Goal: Transaction & Acquisition: Purchase product/service

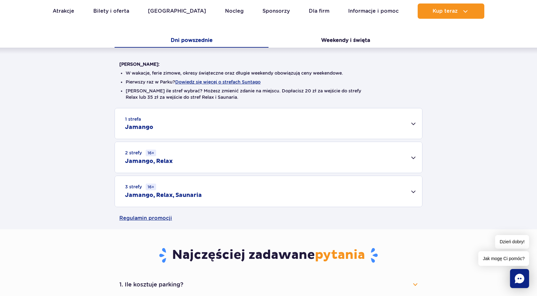
click at [397, 160] on div "2 strefy 16+ Jamango, Relax" at bounding box center [268, 157] width 307 height 31
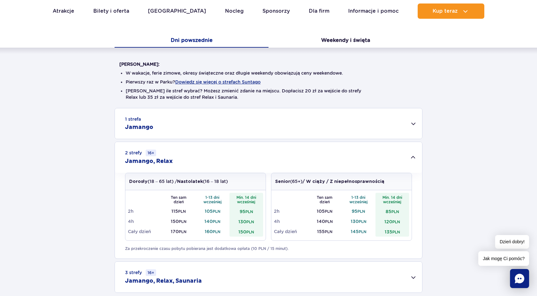
click at [227, 125] on div "1 strefa Jamango" at bounding box center [268, 123] width 307 height 30
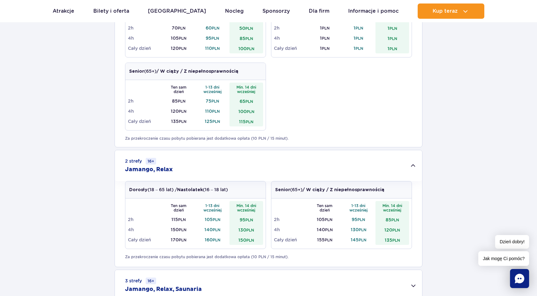
scroll to position [445, 0]
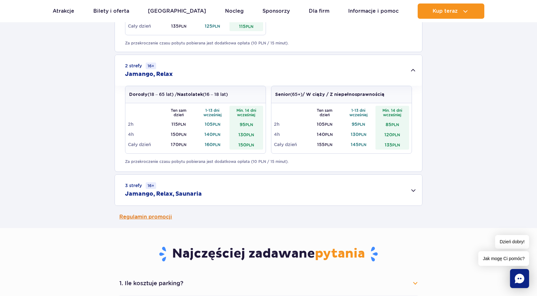
click at [391, 222] on link "Regulamin promocji" at bounding box center [268, 217] width 299 height 22
click at [222, 189] on div "3 strefy 16+ Jamango, Relax, Saunaria" at bounding box center [268, 190] width 307 height 31
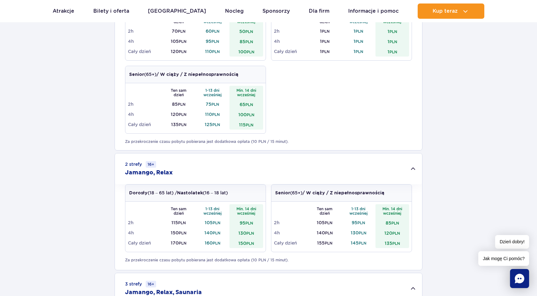
scroll to position [349, 0]
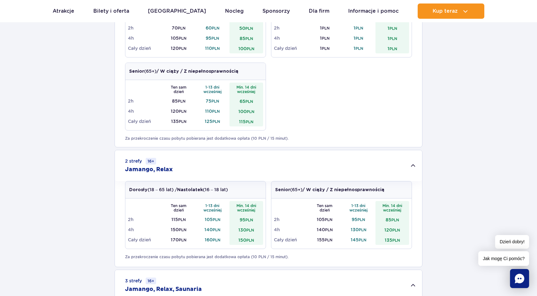
click at [161, 170] on h2 "Jamango, Relax" at bounding box center [149, 170] width 48 height 8
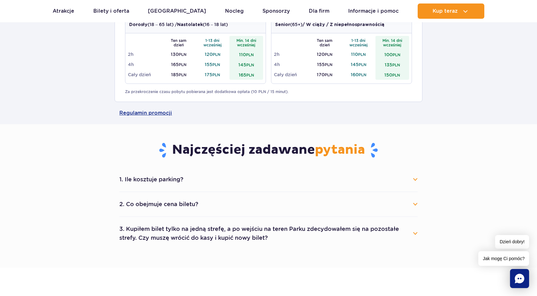
scroll to position [572, 0]
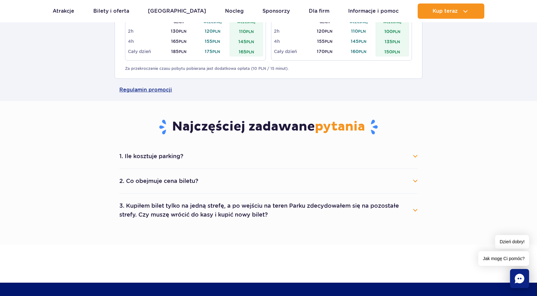
click at [196, 179] on button "2. Co obejmuje cena biletu?" at bounding box center [268, 181] width 299 height 14
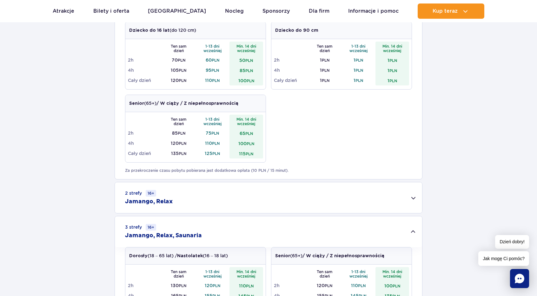
scroll to position [381, 0]
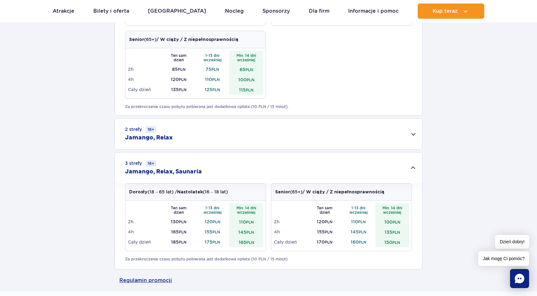
click at [150, 169] on h2 "Jamango, Relax, Saunaria" at bounding box center [163, 172] width 77 height 8
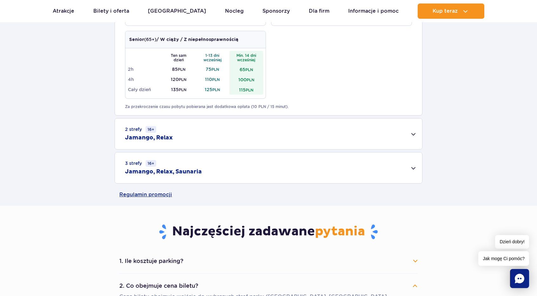
click at [150, 169] on h2 "Jamango, Relax, Saunaria" at bounding box center [163, 172] width 77 height 8
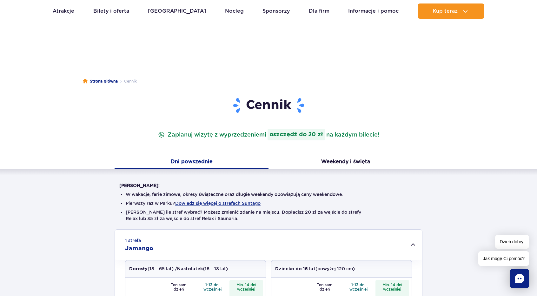
scroll to position [0, 0]
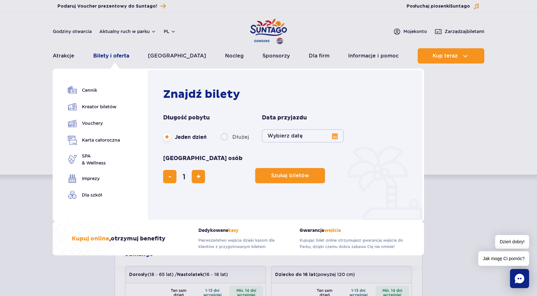
click at [122, 59] on link "Bilety i oferta" at bounding box center [111, 55] width 36 height 15
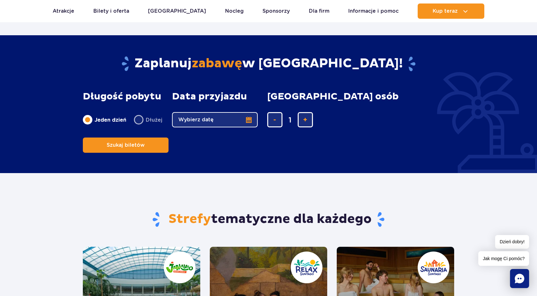
scroll to position [508, 0]
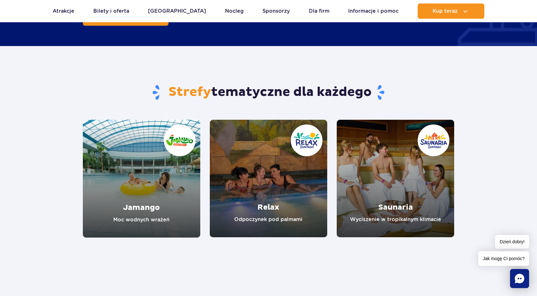
click at [244, 156] on link "Relax" at bounding box center [269, 179] width 118 height 118
click at [396, 161] on link "Saunaria" at bounding box center [396, 179] width 118 height 118
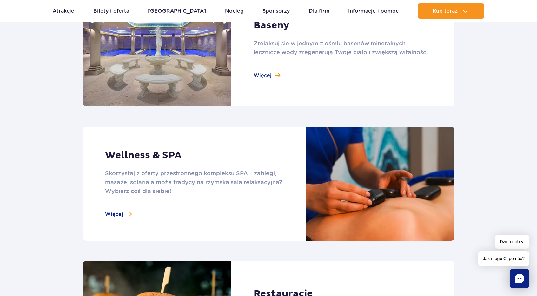
scroll to position [508, 0]
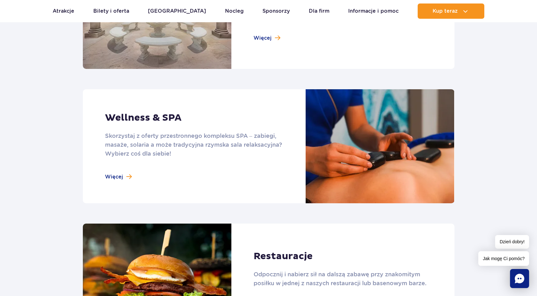
click at [123, 175] on link at bounding box center [269, 146] width 372 height 114
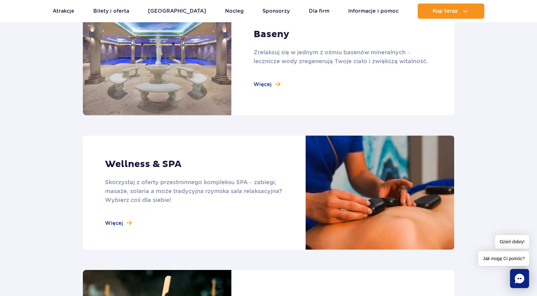
scroll to position [445, 0]
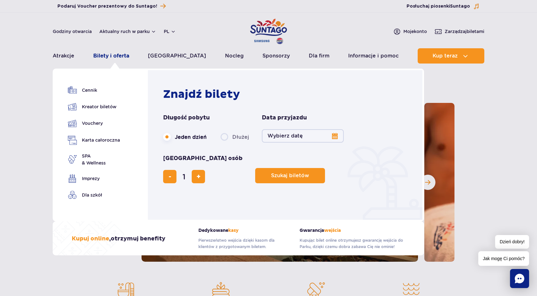
click at [112, 54] on link "Bilety i oferta" at bounding box center [111, 55] width 36 height 15
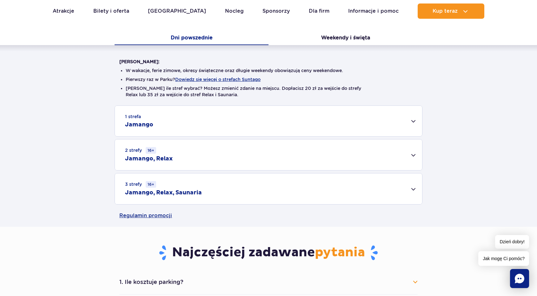
scroll to position [159, 0]
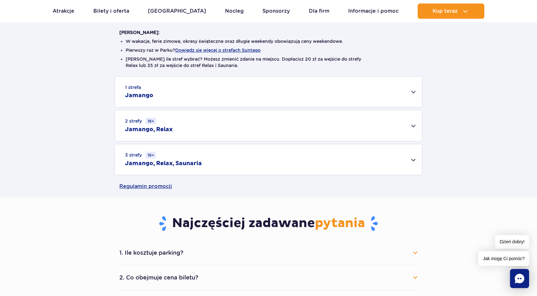
click at [164, 104] on div "1 strefa Jamango" at bounding box center [268, 92] width 307 height 30
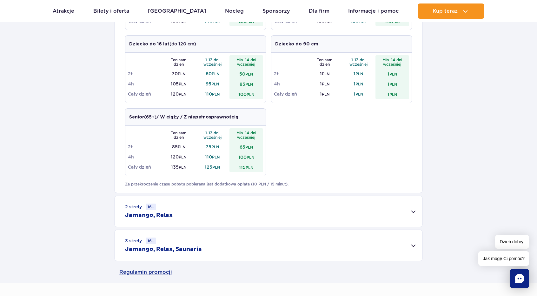
scroll to position [318, 0]
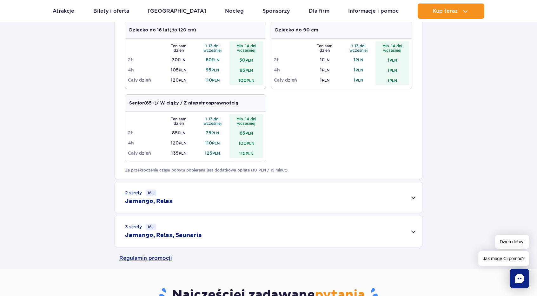
click at [178, 198] on div "2 strefy 16+ Jamango, Relax" at bounding box center [268, 197] width 307 height 31
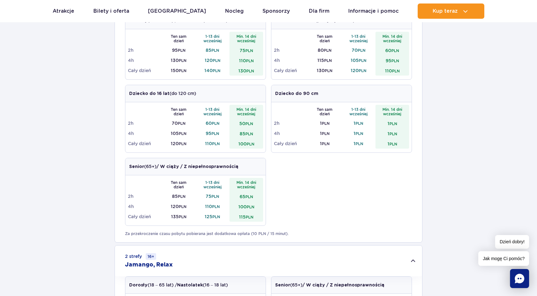
scroll to position [64, 0]
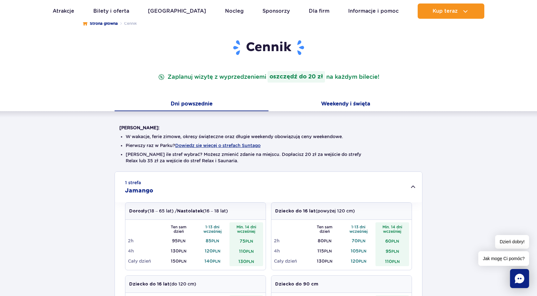
click at [342, 103] on button "Weekendy i święta" at bounding box center [346, 104] width 154 height 13
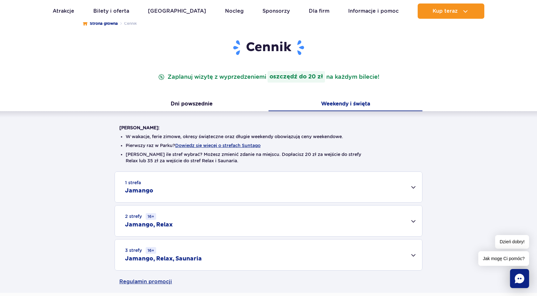
click at [208, 194] on div "1 strefa Jamango" at bounding box center [268, 187] width 307 height 30
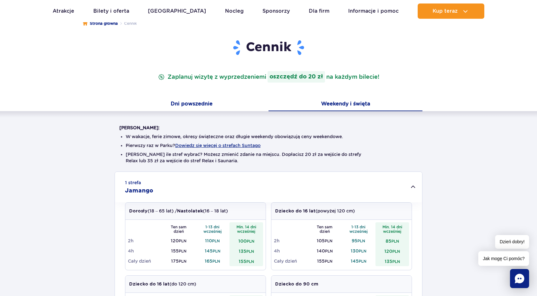
click at [203, 103] on button "Dni powszednie" at bounding box center [192, 104] width 154 height 13
click at [327, 101] on button "Weekendy i święta" at bounding box center [346, 104] width 154 height 13
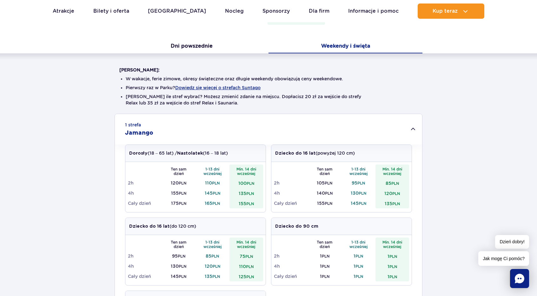
scroll to position [127, 0]
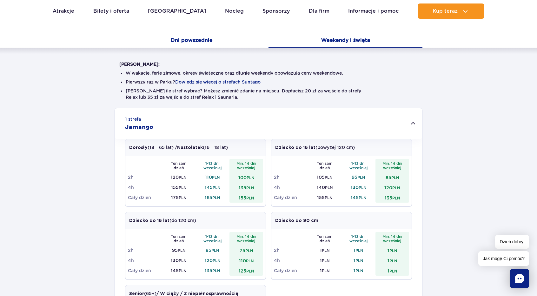
click at [203, 44] on button "Dni powszednie" at bounding box center [192, 40] width 154 height 13
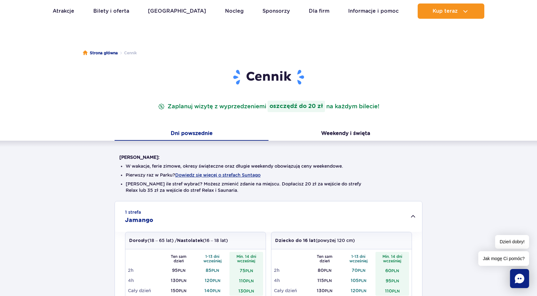
scroll to position [0, 0]
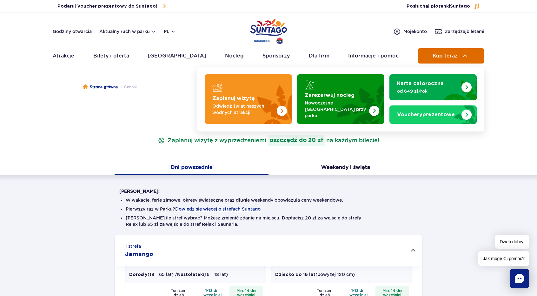
click at [463, 59] on img at bounding box center [466, 56] width 8 height 8
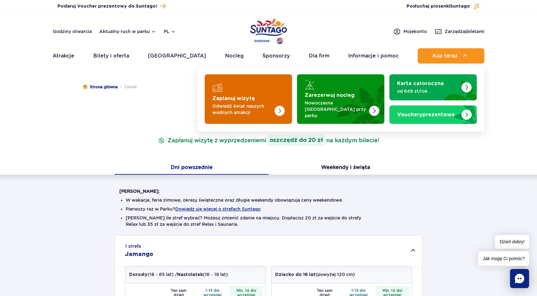
click at [254, 103] on p "Odwiedź świat naszych wodnych atrakcji" at bounding box center [243, 109] width 62 height 13
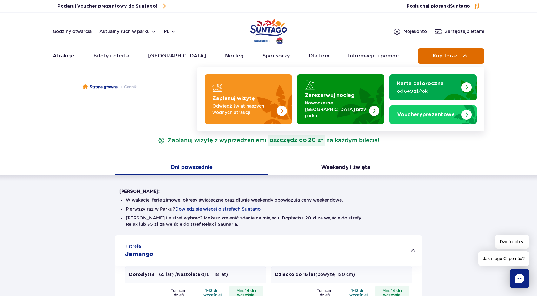
click at [453, 55] on span "Kup teraz" at bounding box center [445, 56] width 25 height 6
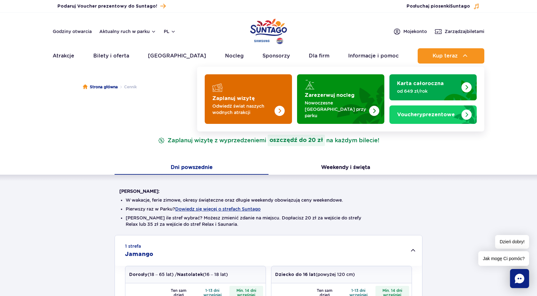
click at [252, 96] on strong "Zaplanuj wizytę" at bounding box center [233, 98] width 43 height 5
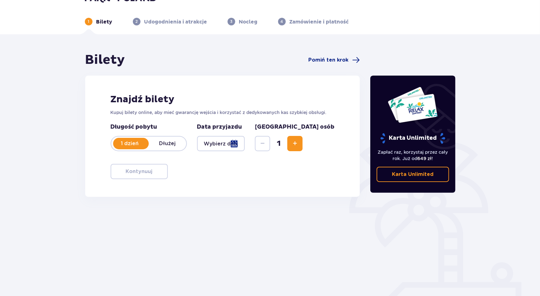
scroll to position [28, 0]
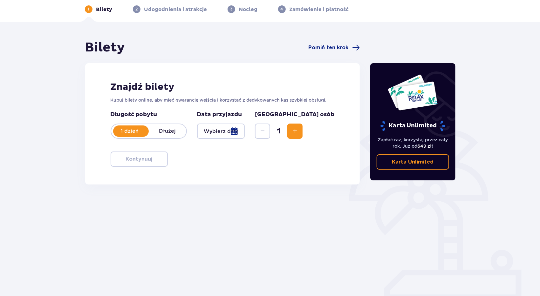
click at [137, 131] on p "1 dzień" at bounding box center [129, 131] width 37 height 7
click at [139, 132] on p "1 dzień" at bounding box center [129, 131] width 37 height 7
click at [243, 132] on div at bounding box center [221, 131] width 48 height 15
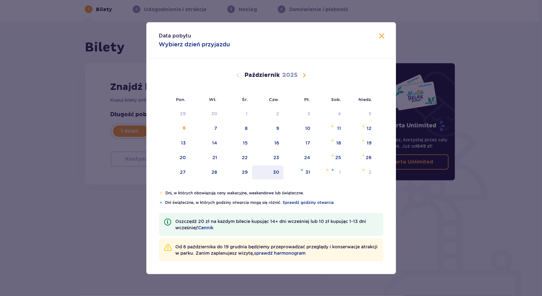
click at [274, 171] on div "30" at bounding box center [276, 172] width 6 height 6
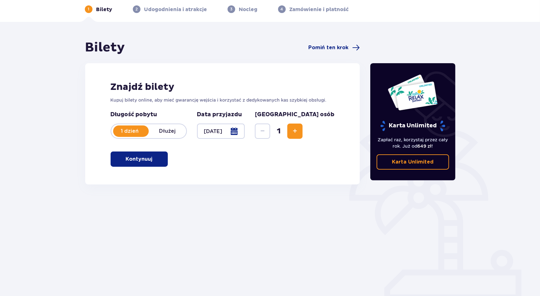
click at [302, 136] on button "Zwiększ" at bounding box center [294, 131] width 15 height 15
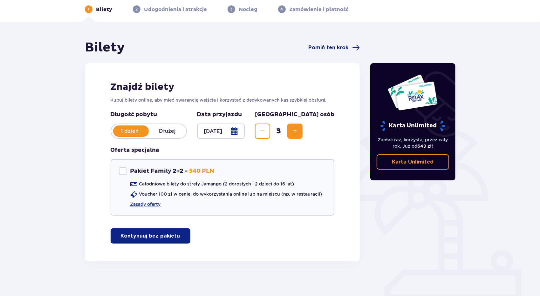
click at [302, 136] on button "Zwiększ" at bounding box center [294, 131] width 15 height 15
click at [171, 235] on p "Kontynuuj bez pakietu" at bounding box center [150, 236] width 59 height 7
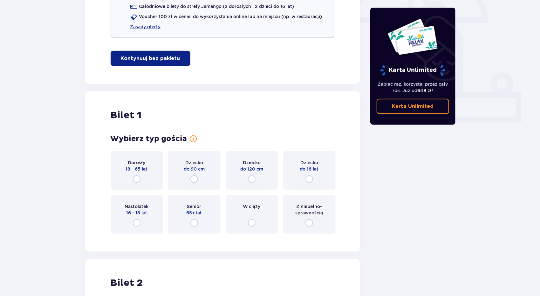
scroll to position [162, 0]
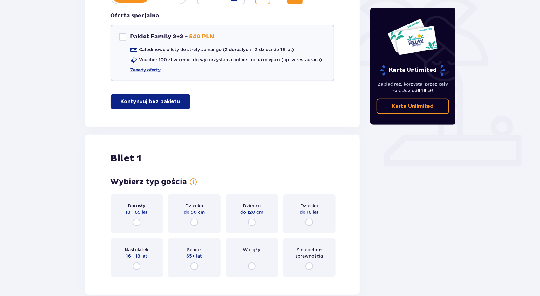
click at [136, 212] on span "18 - 65 lat" at bounding box center [137, 212] width 22 height 6
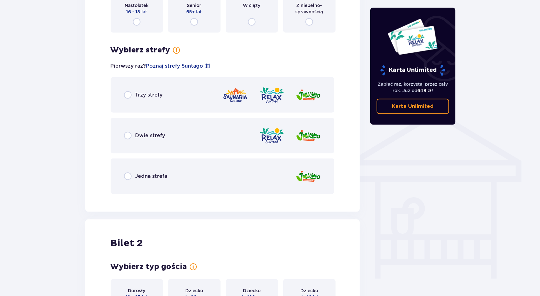
scroll to position [412, 0]
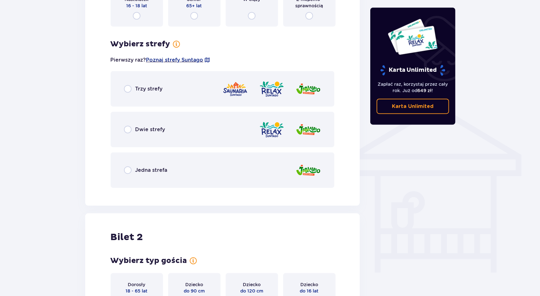
click at [161, 97] on div "Trzy strefy" at bounding box center [223, 89] width 224 height 36
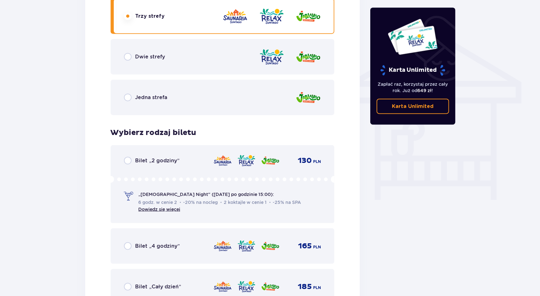
scroll to position [508, 0]
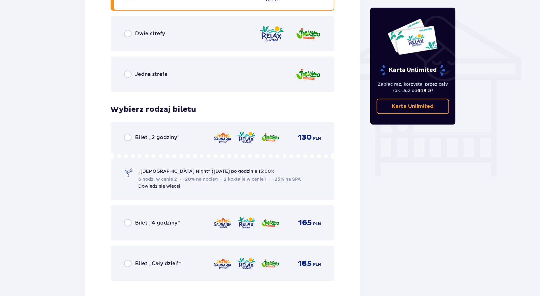
click at [227, 185] on div "6 godz. w cenie 2 -20% na nocleg 2 koktajle w cenie 1 -25% na SPA Dowiedz się w…" at bounding box center [220, 183] width 165 height 14
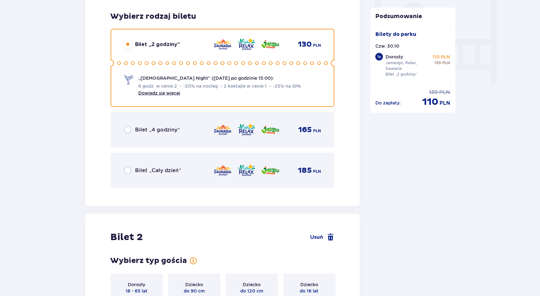
scroll to position [527, 0]
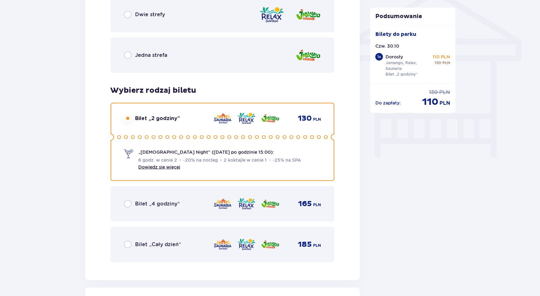
click at [143, 242] on span "Bilet „Cały dzień”" at bounding box center [158, 244] width 46 height 7
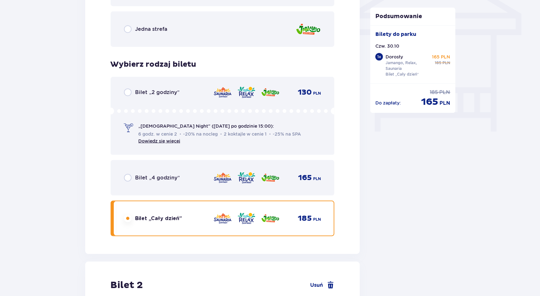
scroll to position [744, 0]
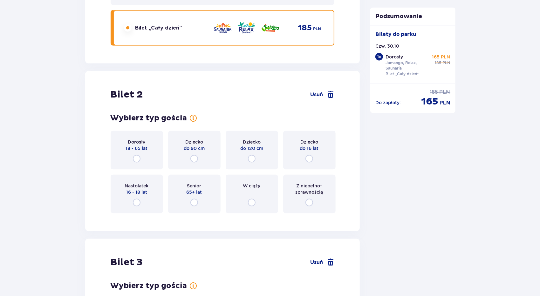
click at [130, 155] on div "Dorosły 18 - 65 lat" at bounding box center [137, 150] width 52 height 39
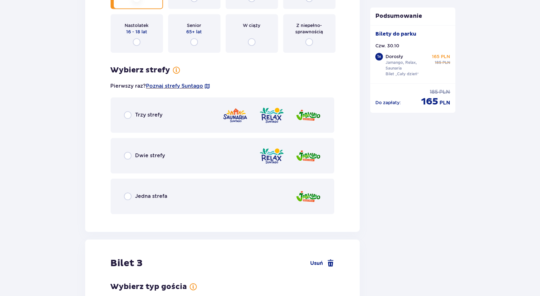
scroll to position [899, 0]
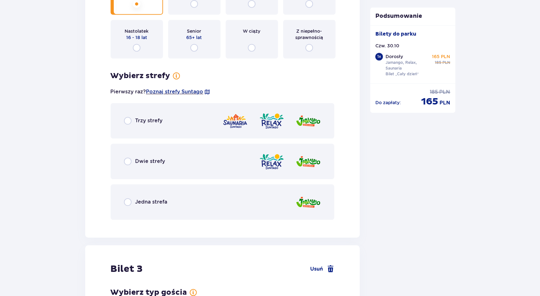
click at [175, 133] on div "Trzy strefy" at bounding box center [223, 121] width 224 height 36
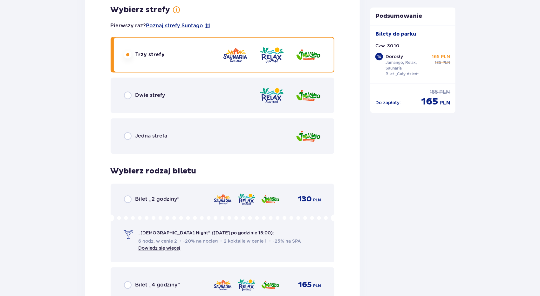
scroll to position [1028, 0]
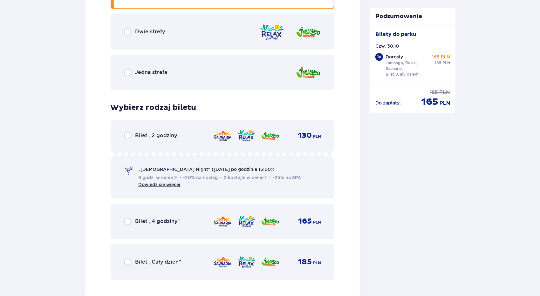
click at [188, 253] on div "Bilet „Cały dzień” 185 PLN" at bounding box center [223, 262] width 224 height 36
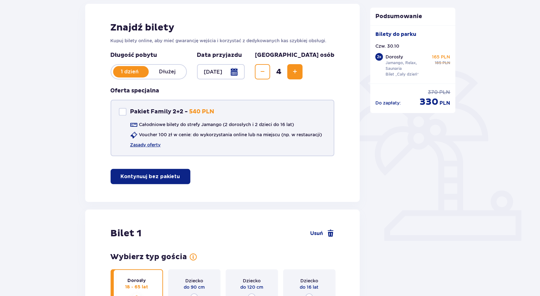
scroll to position [0, 0]
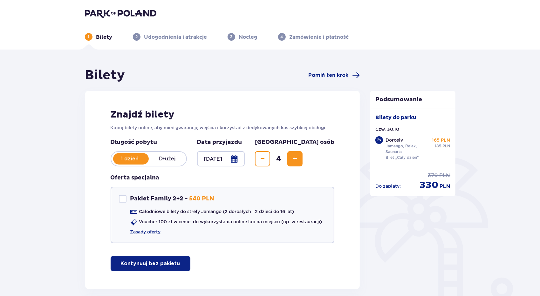
click at [231, 165] on div at bounding box center [221, 158] width 48 height 15
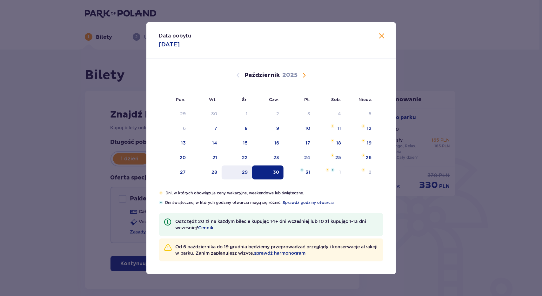
click at [241, 171] on div "29" at bounding box center [237, 172] width 31 height 14
type input "[DATE]"
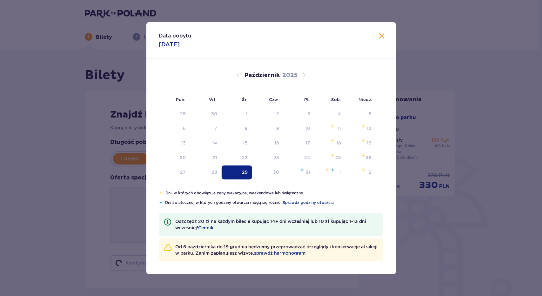
click at [436, 206] on div "Data pobytu 29.10.2025 Pon. Wt. Śr. Czw. Pt. Sob. Niedz. Wrzesień 2025 1 2 3 4 …" at bounding box center [271, 148] width 542 height 296
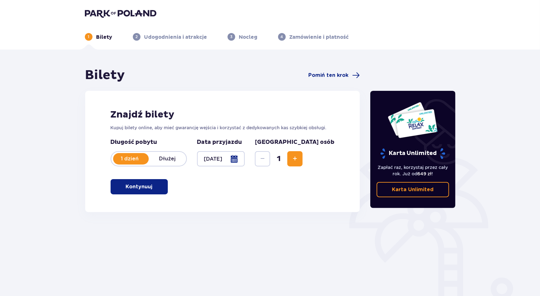
click at [302, 156] on button "Zwiększ" at bounding box center [294, 158] width 15 height 15
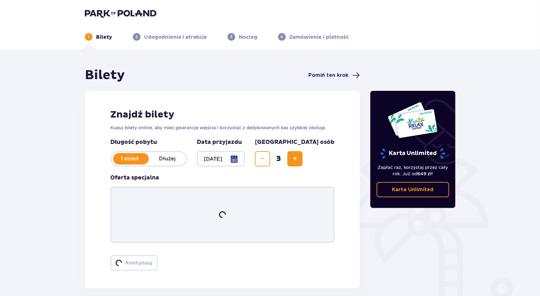
click at [302, 156] on button "Zwiększ" at bounding box center [294, 158] width 15 height 15
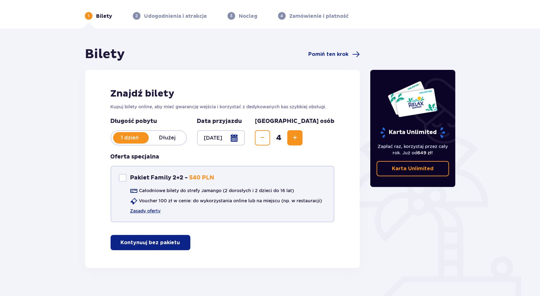
scroll to position [31, 0]
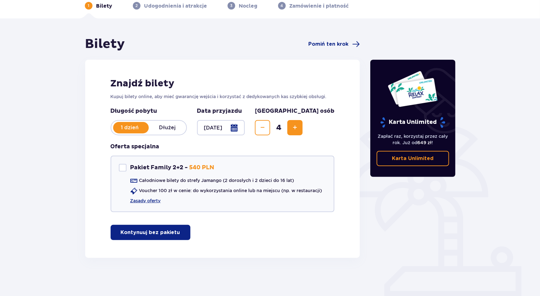
click at [146, 229] on p "Kontynuuj bez pakietu" at bounding box center [150, 232] width 59 height 7
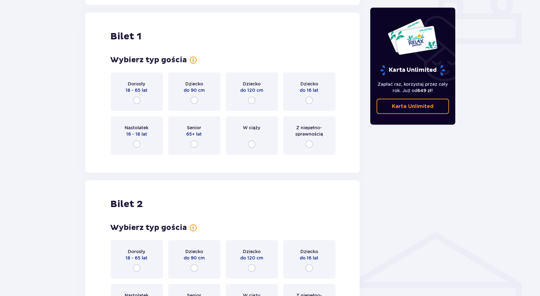
scroll to position [289, 0]
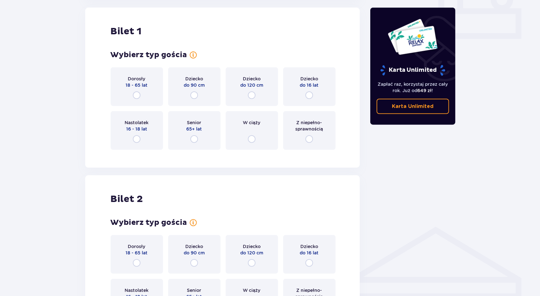
click at [135, 98] on input "radio" at bounding box center [137, 95] width 8 height 8
radio input "true"
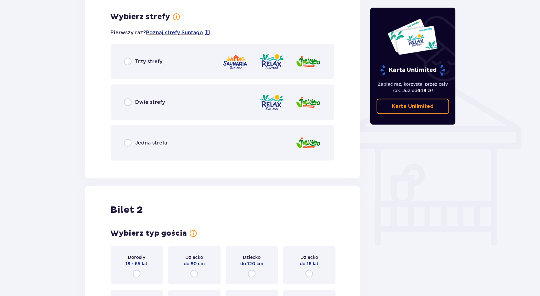
scroll to position [444, 0]
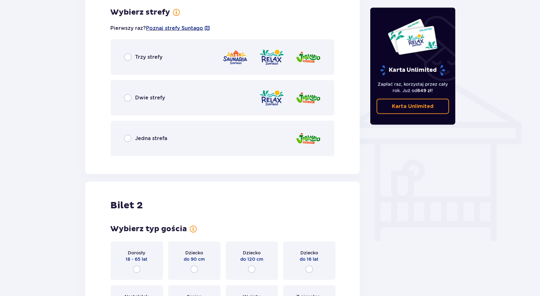
click at [128, 61] on div "Trzy strefy" at bounding box center [223, 57] width 224 height 36
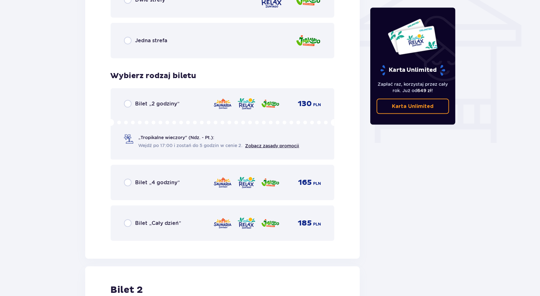
scroll to position [0, 0]
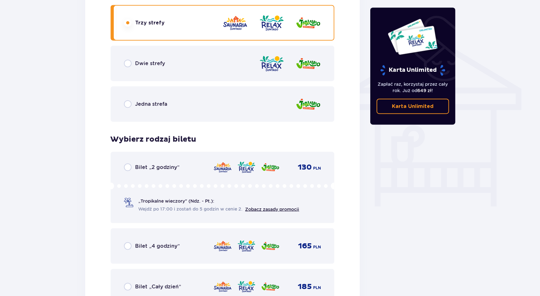
click at [140, 107] on span "Jedna strefa" at bounding box center [151, 104] width 32 height 7
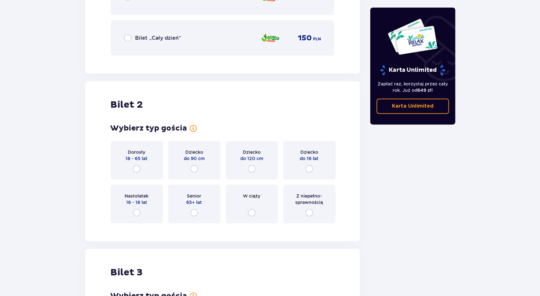
drag, startPoint x: 122, startPoint y: 161, endPoint x: 134, endPoint y: 161, distance: 12.7
click at [124, 161] on div "Dorosły 18 - 65 lat" at bounding box center [137, 160] width 52 height 39
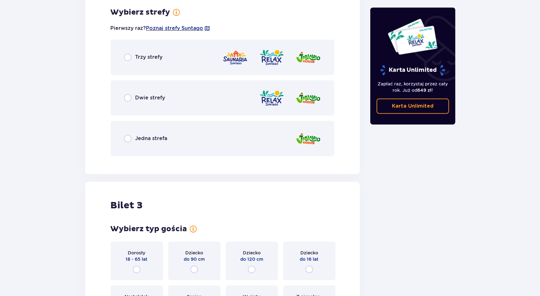
click at [133, 141] on div "Jedna strefa" at bounding box center [146, 139] width 44 height 8
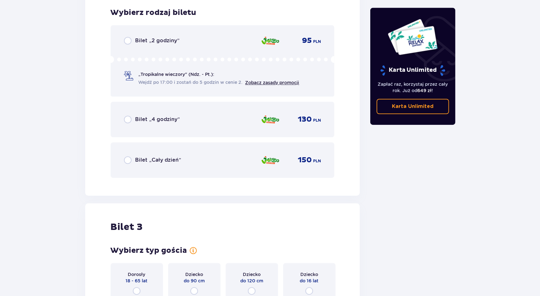
scroll to position [1117, 0]
click at [145, 157] on span "Bilet „Cały dzień”" at bounding box center [158, 159] width 46 height 7
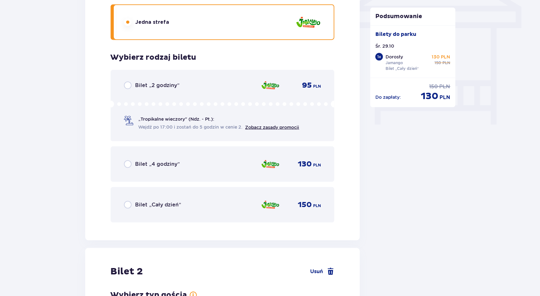
scroll to position [607, 0]
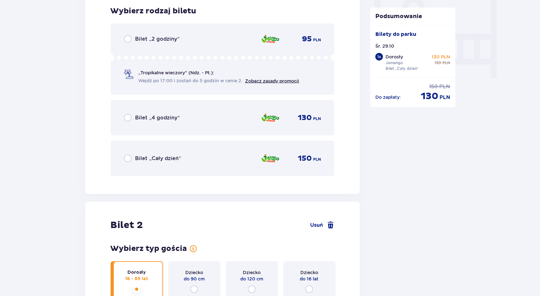
click at [144, 154] on div "Bilet „Cały dzień” 150 PLN" at bounding box center [222, 158] width 197 height 13
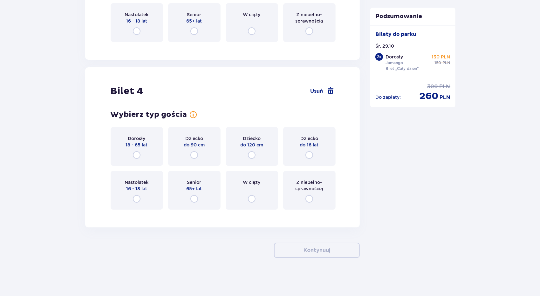
click at [143, 144] on span "18 - 65 lat" at bounding box center [137, 145] width 22 height 6
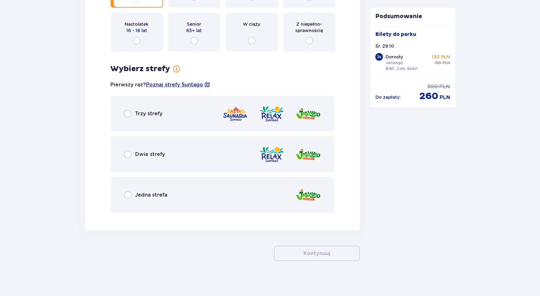
scroll to position [1582, 0]
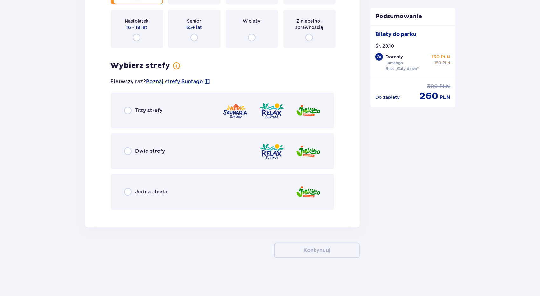
click at [152, 179] on div "Jedna strefa" at bounding box center [223, 192] width 224 height 36
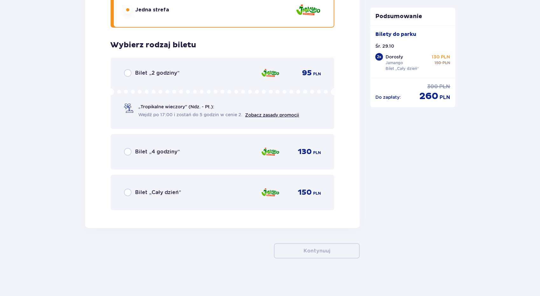
scroll to position [1764, 0]
click at [159, 180] on div "Bilet „Cały dzień” 150 PLN" at bounding box center [223, 192] width 224 height 36
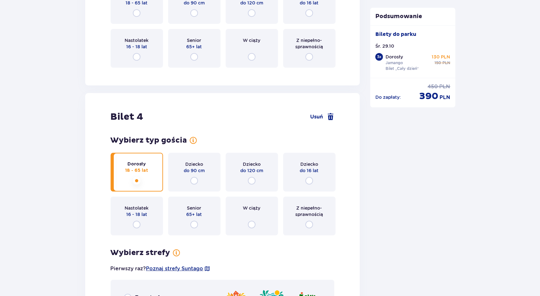
scroll to position [1312, 0]
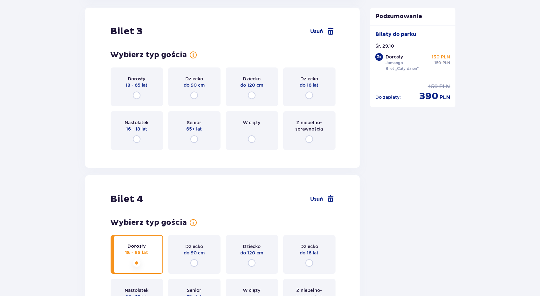
click at [145, 79] on span "Dorosły" at bounding box center [136, 79] width 17 height 6
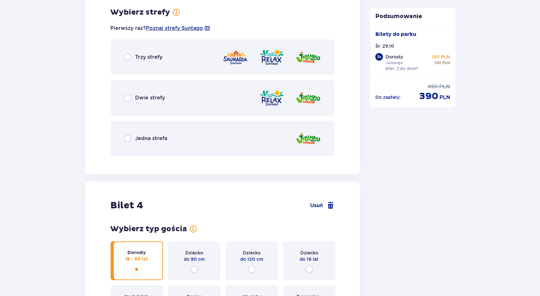
click at [173, 139] on div "Jedna strefa" at bounding box center [223, 139] width 224 height 36
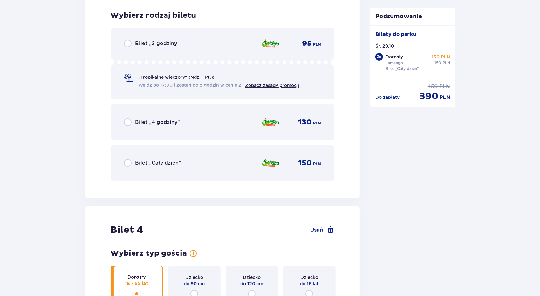
scroll to position [1629, 0]
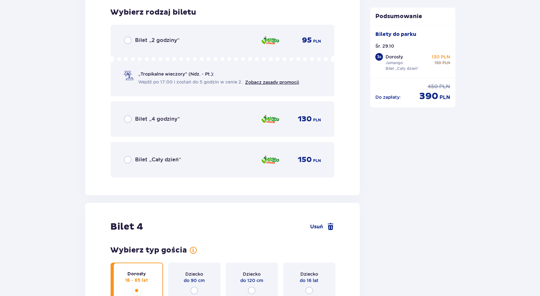
click at [167, 154] on div "Bilet „Cały dzień” 150 PLN" at bounding box center [222, 159] width 197 height 13
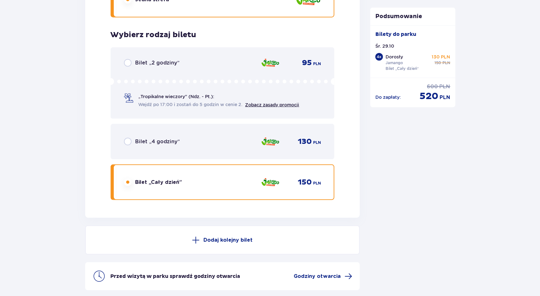
scroll to position [2173, 0]
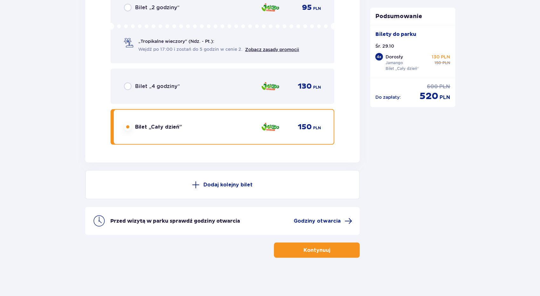
click at [291, 247] on button "Kontynuuj" at bounding box center [317, 250] width 86 height 15
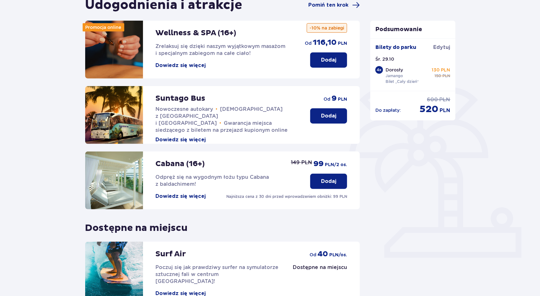
scroll to position [103, 0]
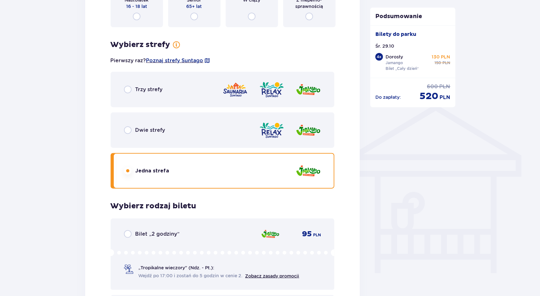
scroll to position [413, 0]
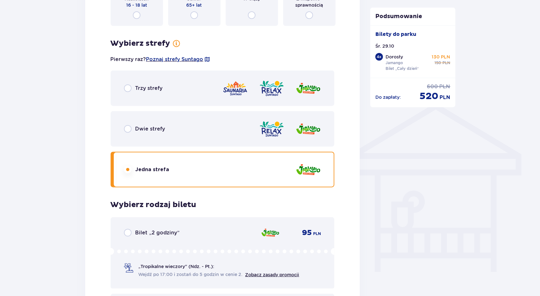
click at [153, 96] on div "Trzy strefy" at bounding box center [223, 89] width 224 height 36
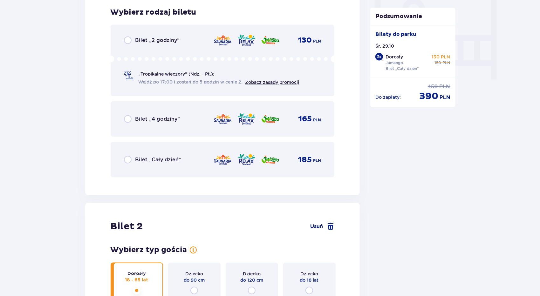
click at [145, 156] on span "Bilet „Cały dzień”" at bounding box center [158, 159] width 46 height 7
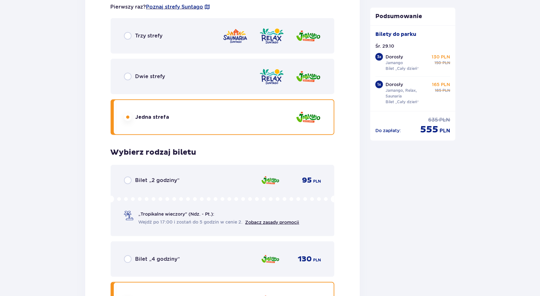
scroll to position [1983, 0]
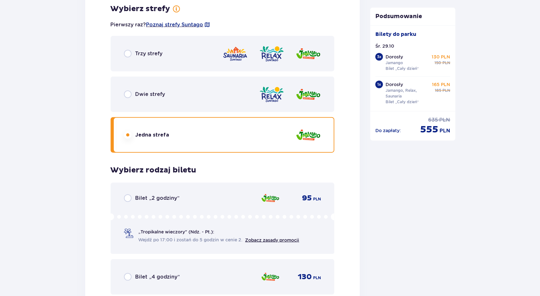
click at [167, 37] on div "Trzy strefy" at bounding box center [223, 54] width 224 height 36
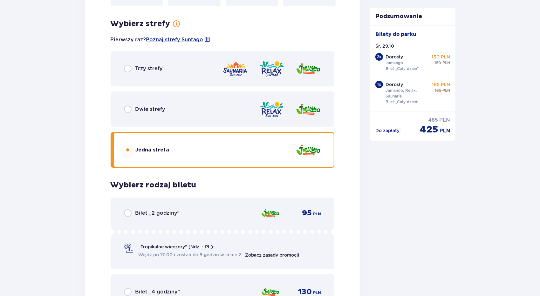
scroll to position [1411, 0]
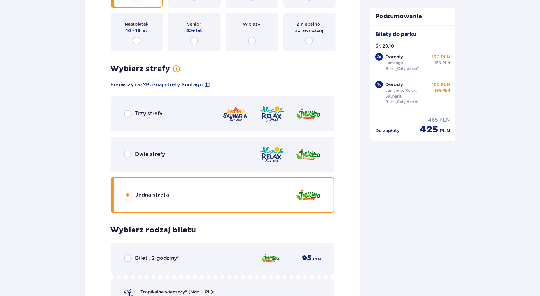
click at [154, 104] on div "Trzy strefy" at bounding box center [223, 114] width 224 height 36
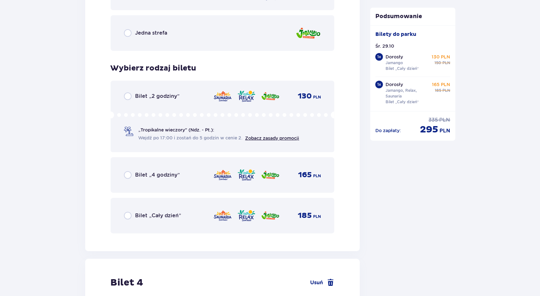
scroll to position [1601, 0]
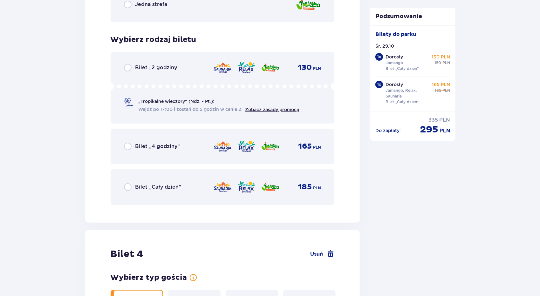
click at [143, 169] on div "Bilet „2 godziny” 130 PLN „Tropikalne wieczory" (Ndz. - Pt.): Wejdź po 17:00 i …" at bounding box center [223, 128] width 224 height 153
click at [145, 181] on div "Bilet „Cały dzień” 185 PLN" at bounding box center [222, 186] width 197 height 13
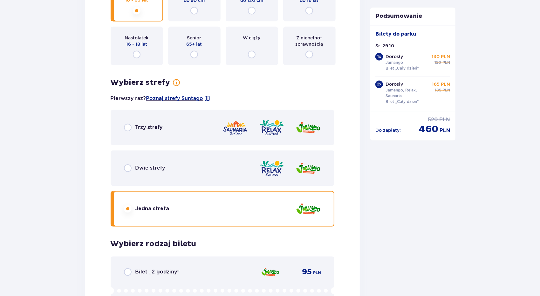
scroll to position [871, 0]
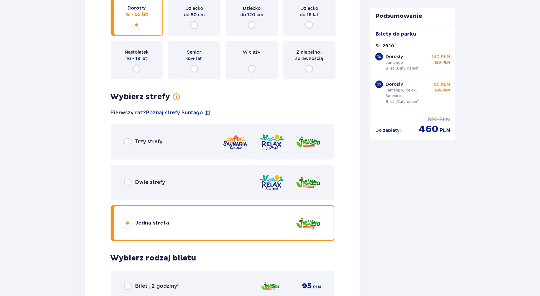
click at [161, 133] on div "Trzy strefy" at bounding box center [223, 142] width 224 height 36
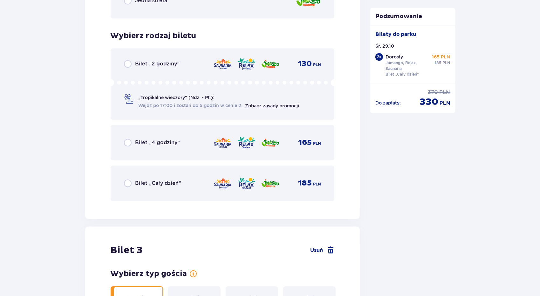
click at [162, 177] on div "Bilet „Cały dzień” 185 PLN" at bounding box center [222, 183] width 197 height 13
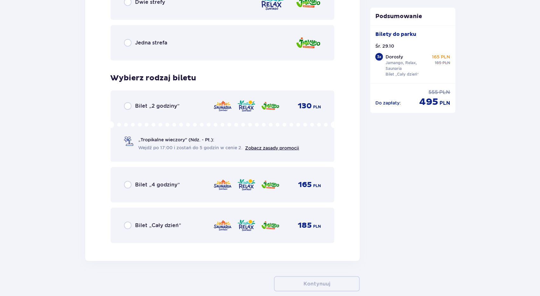
scroll to position [2108, 0]
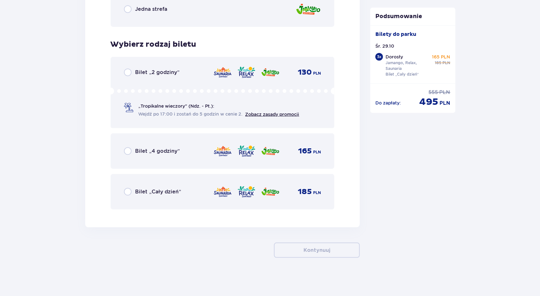
click at [165, 182] on div "Bilet „Cały dzień” 185 PLN" at bounding box center [223, 192] width 224 height 36
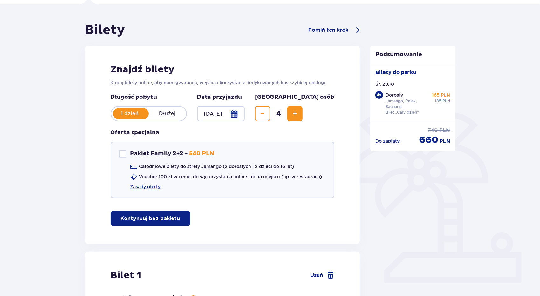
scroll to position [0, 0]
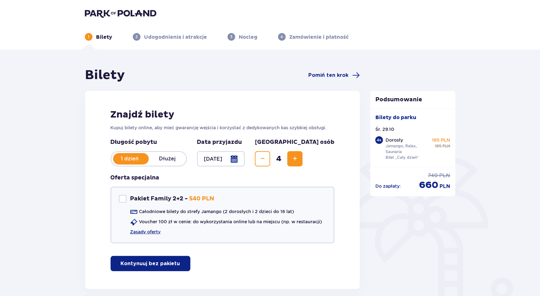
click at [234, 155] on div at bounding box center [221, 158] width 48 height 15
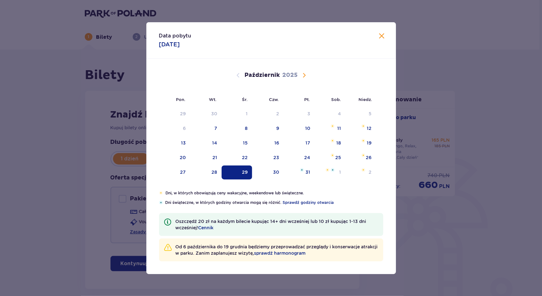
click at [281, 169] on div "30" at bounding box center [267, 172] width 31 height 14
type input "[DATE]"
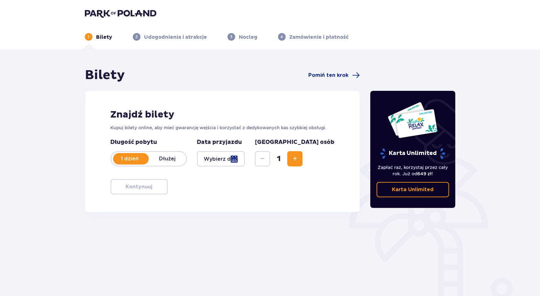
scroll to position [28, 0]
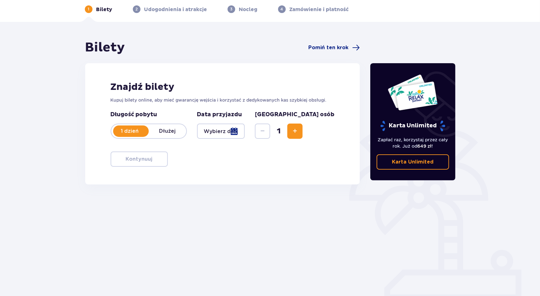
click at [245, 131] on div at bounding box center [221, 131] width 48 height 15
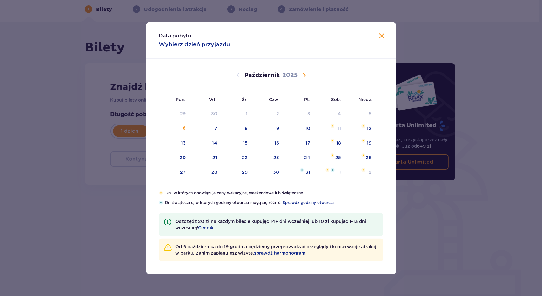
click at [276, 171] on div "30" at bounding box center [276, 172] width 6 height 6
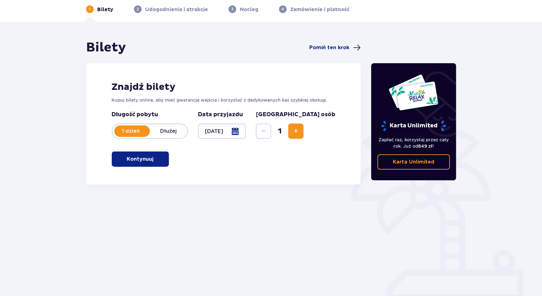
click at [425, 224] on div "Usunięto bilety z zamówienia Karta Unlimited Zapłać raz, korzystaj przez cały r…" at bounding box center [413, 149] width 95 height 218
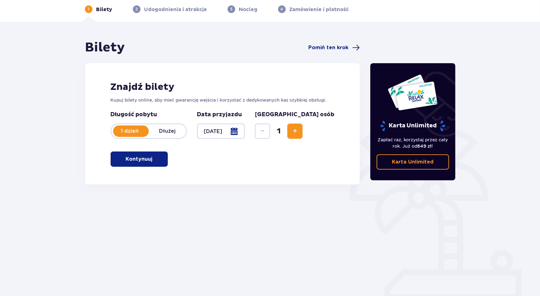
click at [239, 134] on div at bounding box center [221, 131] width 48 height 15
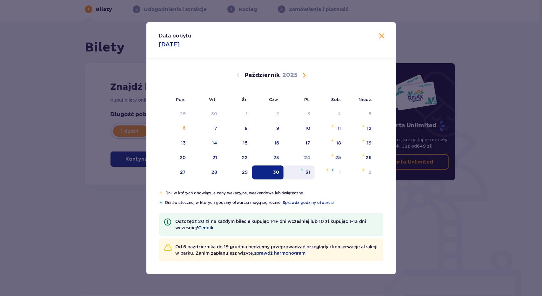
click at [310, 172] on div "31" at bounding box center [308, 172] width 5 height 6
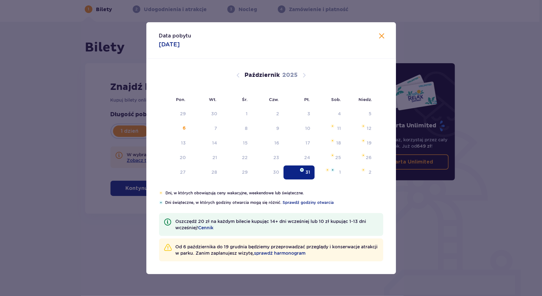
type input "[DATE]"
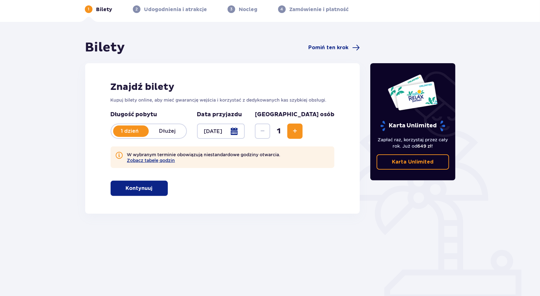
click at [392, 192] on div "Usunięto bilety z zamówienia Karta Unlimited Zapłać raz, korzystaj przez cały r…" at bounding box center [412, 149] width 95 height 218
click at [150, 188] on span "button" at bounding box center [154, 189] width 8 height 8
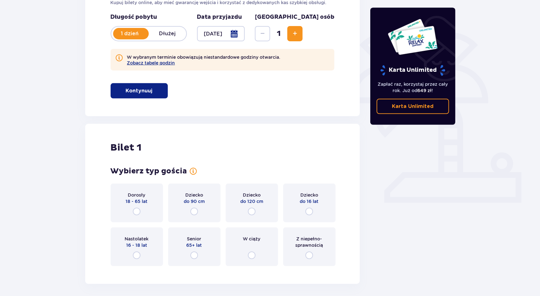
click at [299, 35] on span "Zwiększ" at bounding box center [295, 34] width 8 height 8
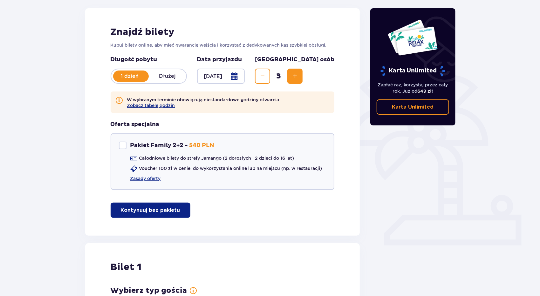
click at [302, 81] on button "Zwiększ" at bounding box center [294, 76] width 15 height 15
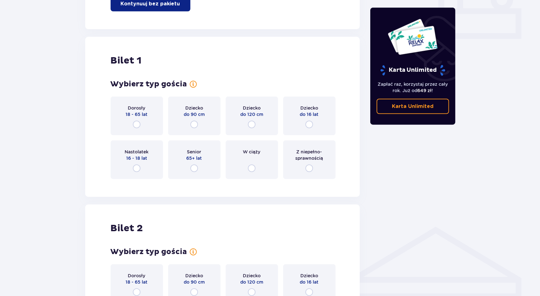
scroll to position [318, 0]
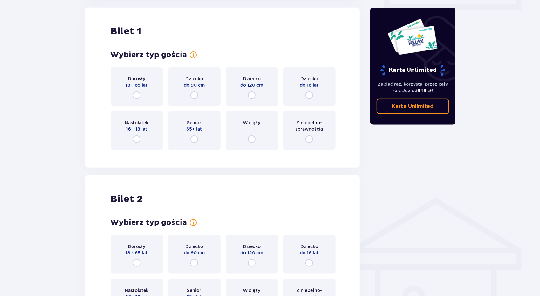
click at [144, 92] on div "Dorosły 18 - 65 lat" at bounding box center [137, 86] width 52 height 39
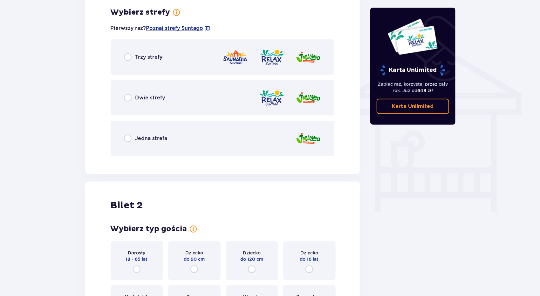
click at [144, 60] on span "Trzy strefy" at bounding box center [148, 57] width 27 height 7
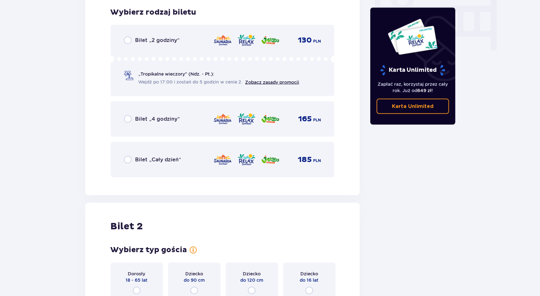
click at [161, 157] on span "Bilet „Cały dzień”" at bounding box center [158, 159] width 46 height 7
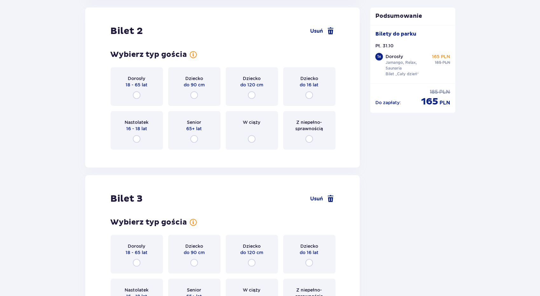
click at [145, 95] on div "Dorosły 18 - 65 lat" at bounding box center [137, 86] width 52 height 39
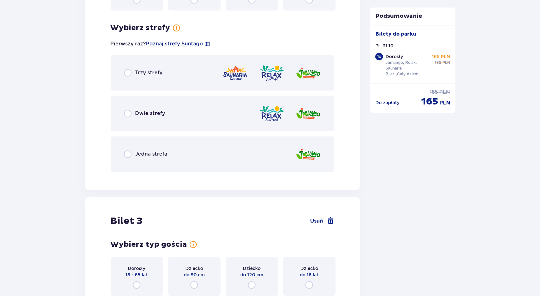
scroll to position [985, 0]
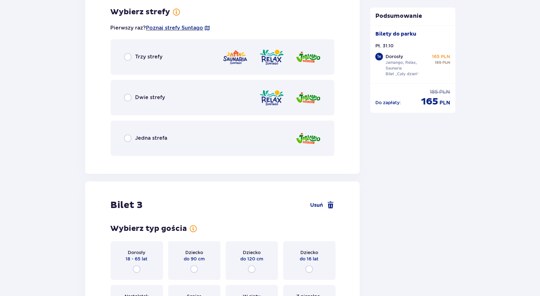
click at [155, 63] on div "Trzy strefy" at bounding box center [223, 57] width 224 height 36
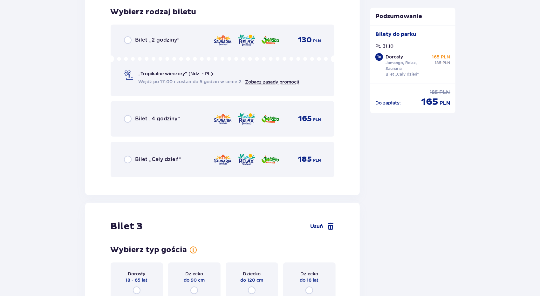
click at [156, 159] on span "Bilet „Cały dzień”" at bounding box center [158, 159] width 46 height 7
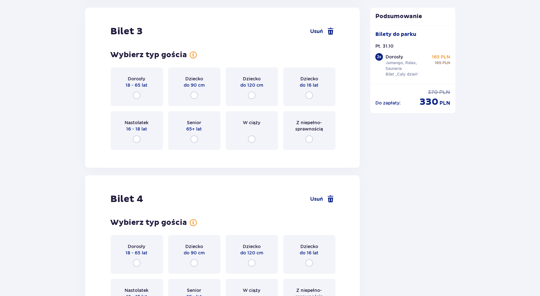
click at [144, 87] on span "18 - 65 lat" at bounding box center [137, 85] width 22 height 6
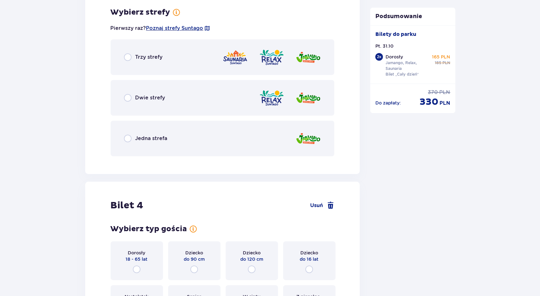
scroll to position [1497, 0]
click at [151, 63] on div "Trzy strefy" at bounding box center [223, 57] width 224 height 36
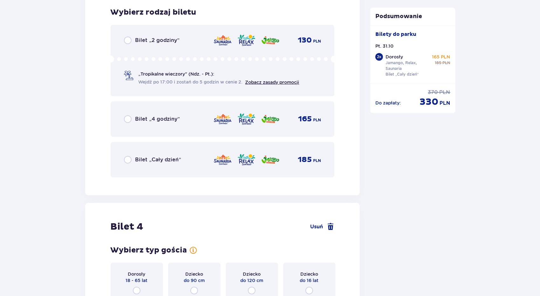
click at [164, 160] on span "Bilet „Cały dzień”" at bounding box center [158, 159] width 46 height 7
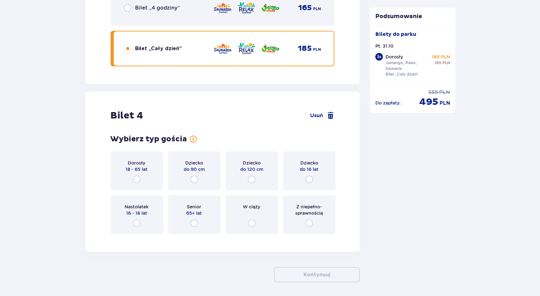
click at [143, 162] on div "Dorosły 18 - 65 lat" at bounding box center [137, 171] width 52 height 39
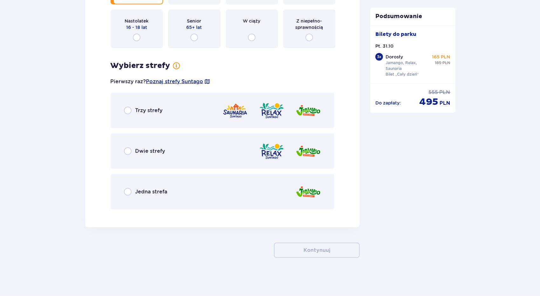
click at [167, 114] on div "Trzy strefy" at bounding box center [223, 111] width 224 height 36
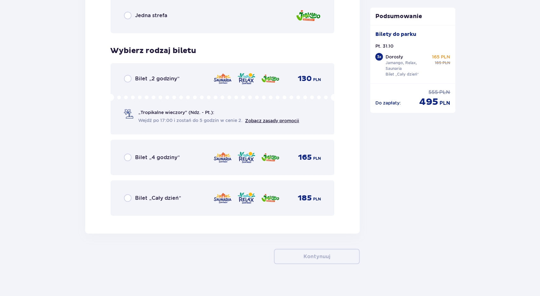
scroll to position [2138, 0]
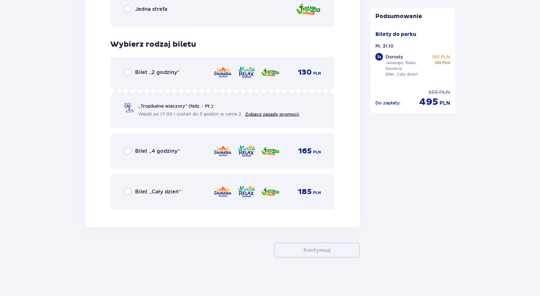
click at [160, 188] on div "Bilet „Cały dzień”" at bounding box center [152, 192] width 57 height 8
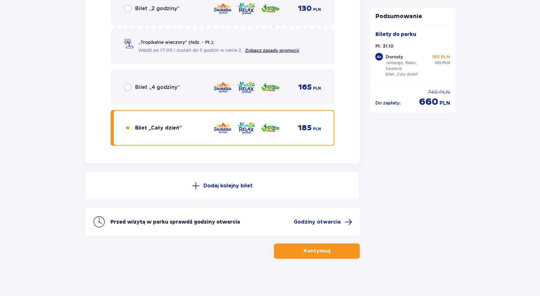
scroll to position [2202, 0]
